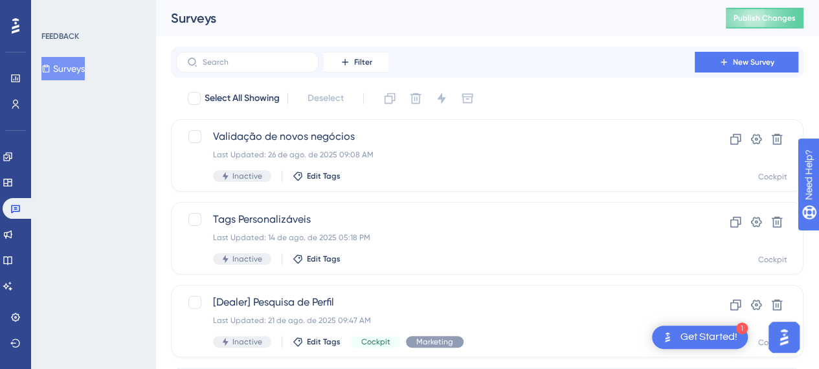
drag, startPoint x: 102, startPoint y: 144, endPoint x: 63, endPoint y: 161, distance: 42.1
click at [102, 144] on div "FEEDBACK Surveys" at bounding box center [93, 184] width 124 height 369
click at [12, 155] on icon at bounding box center [7, 156] width 8 height 8
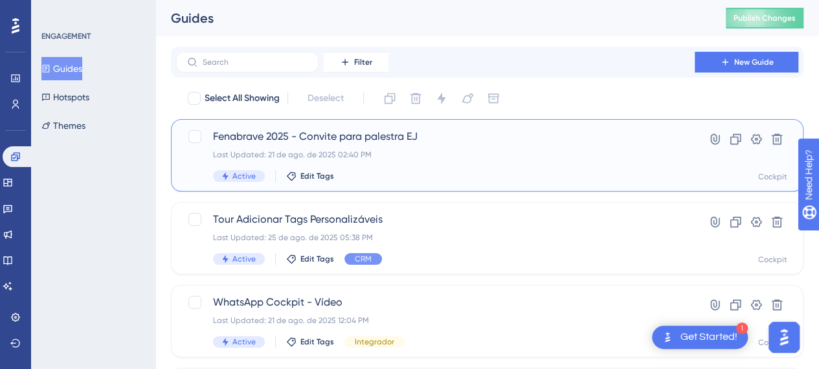
click at [284, 139] on span "Fenabrave 2025 - Convite para palestra EJ" at bounding box center [435, 137] width 445 height 16
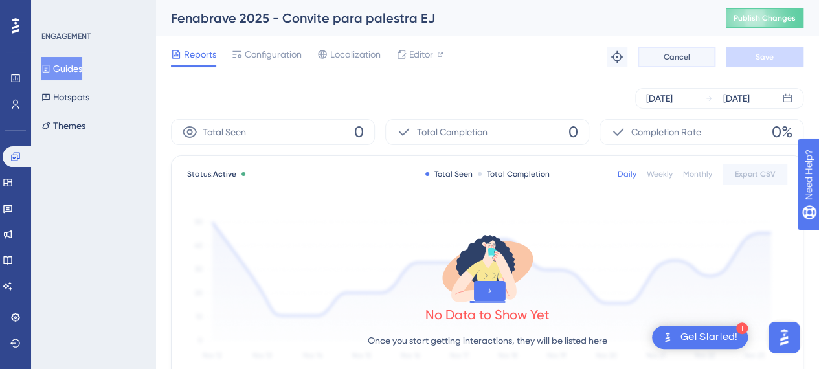
click at [668, 58] on span "Cancel" at bounding box center [677, 57] width 27 height 10
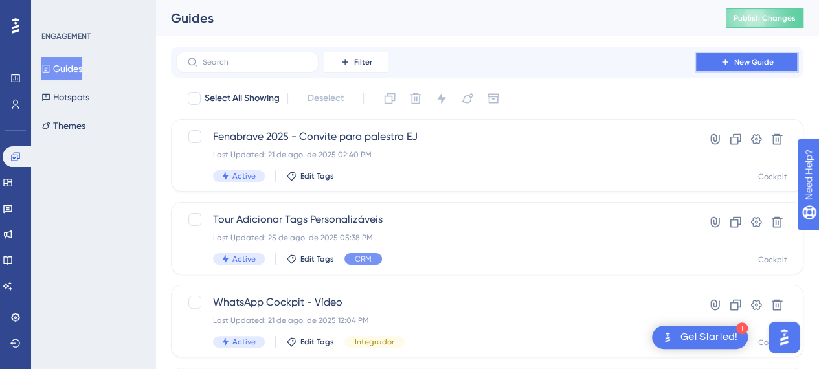
click at [750, 64] on span "New Guide" at bounding box center [754, 62] width 40 height 10
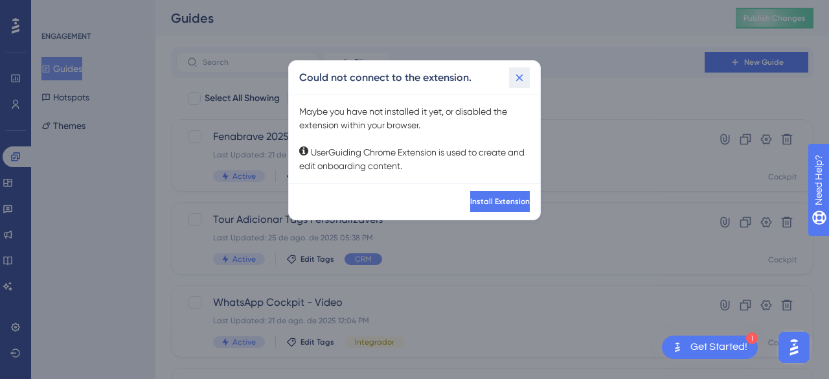
click at [519, 79] on icon at bounding box center [519, 77] width 13 height 13
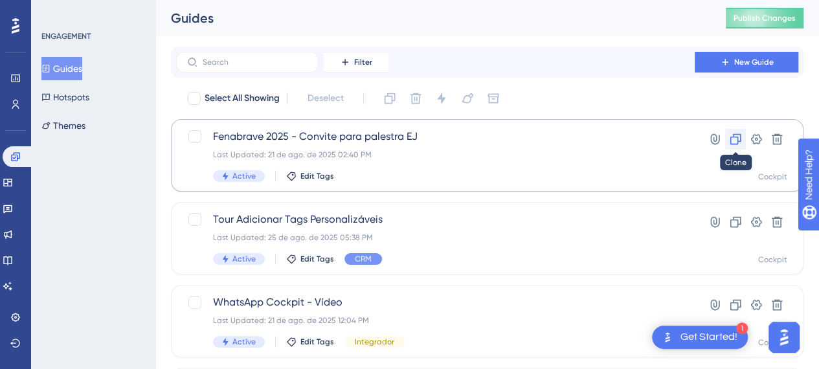
click at [736, 141] on icon at bounding box center [735, 139] width 13 height 13
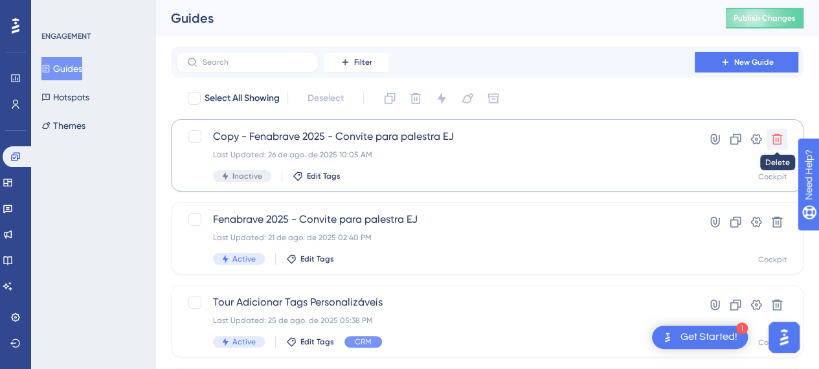
click at [778, 144] on icon at bounding box center [777, 139] width 11 height 11
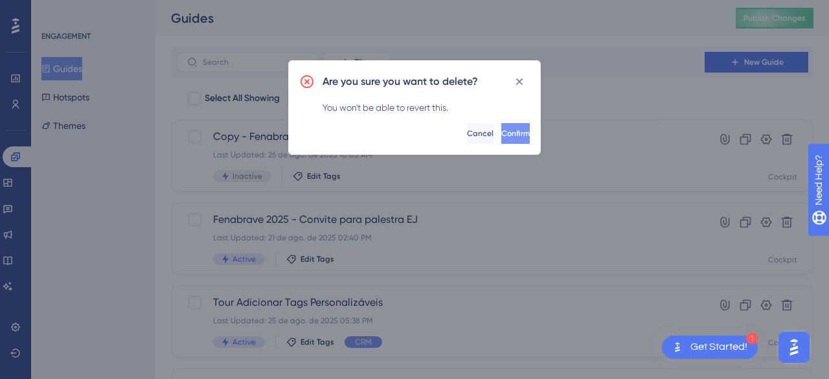
click at [501, 133] on span "Confirm" at bounding box center [515, 133] width 28 height 10
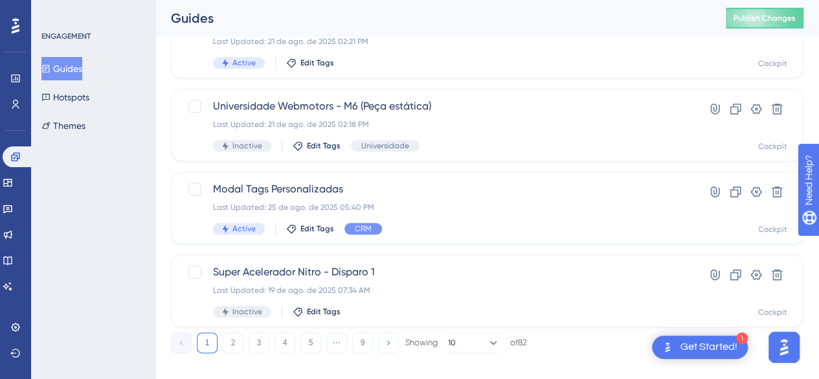
scroll to position [626, 0]
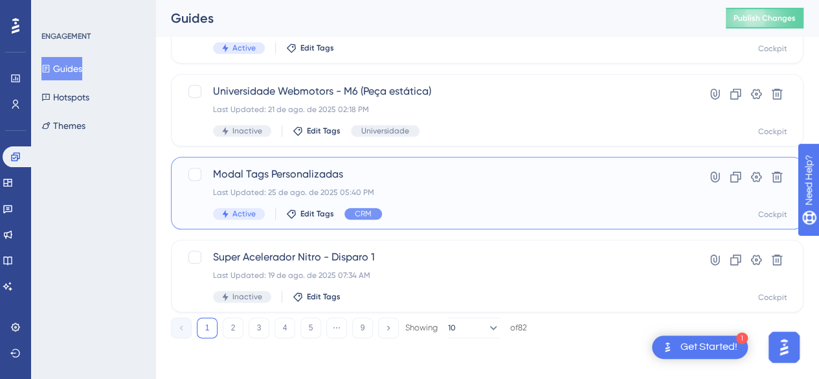
click at [244, 176] on span "Modal Tags Personalizadas" at bounding box center [435, 174] width 445 height 16
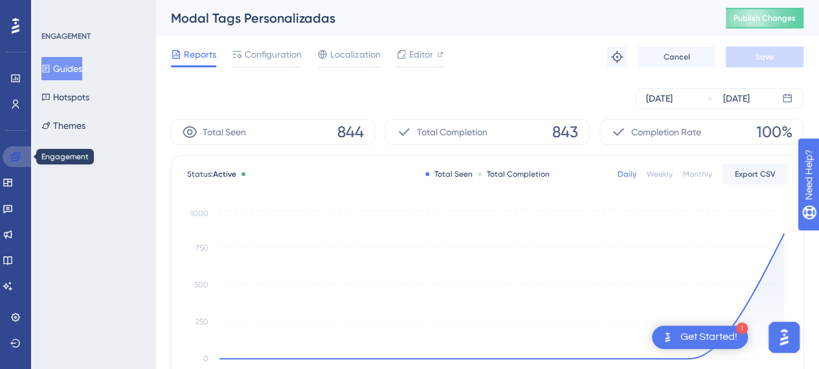
click at [19, 157] on icon at bounding box center [15, 156] width 8 height 8
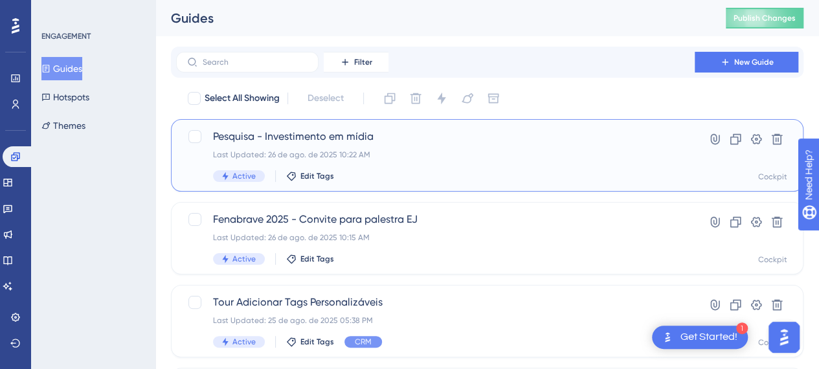
click at [332, 137] on span "Pesquisa - Investimento em mídia" at bounding box center [435, 137] width 445 height 16
